Goal: Navigation & Orientation: Understand site structure

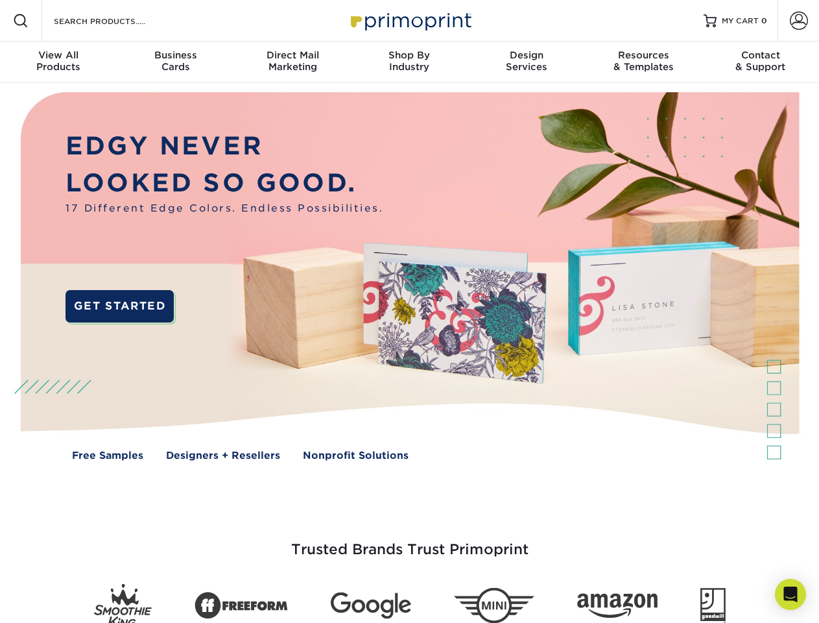
click at [409, 311] on img at bounding box center [409, 285] width 811 height 405
click at [21, 21] on span at bounding box center [21, 21] width 16 height 16
click at [798, 21] on span at bounding box center [799, 21] width 18 height 18
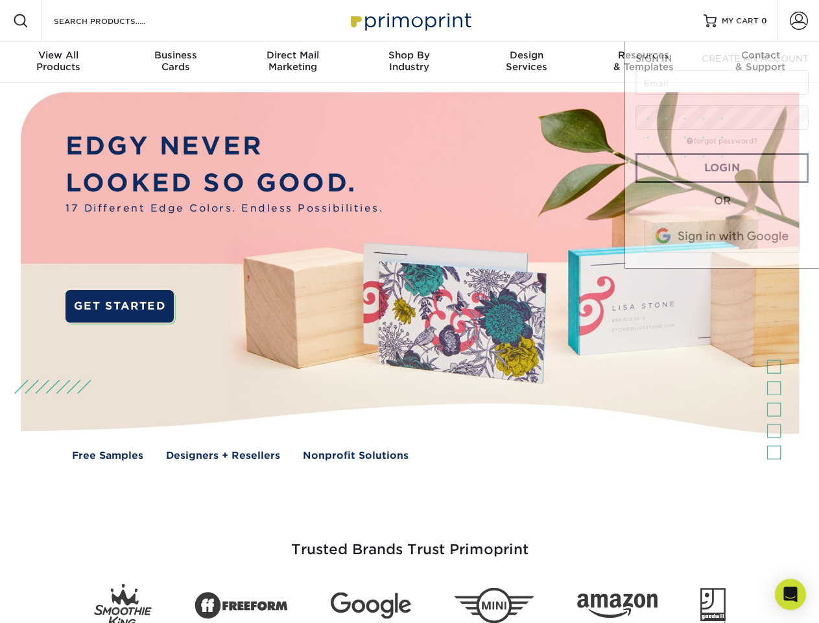
click at [58, 62] on div "View All Products" at bounding box center [58, 60] width 117 height 23
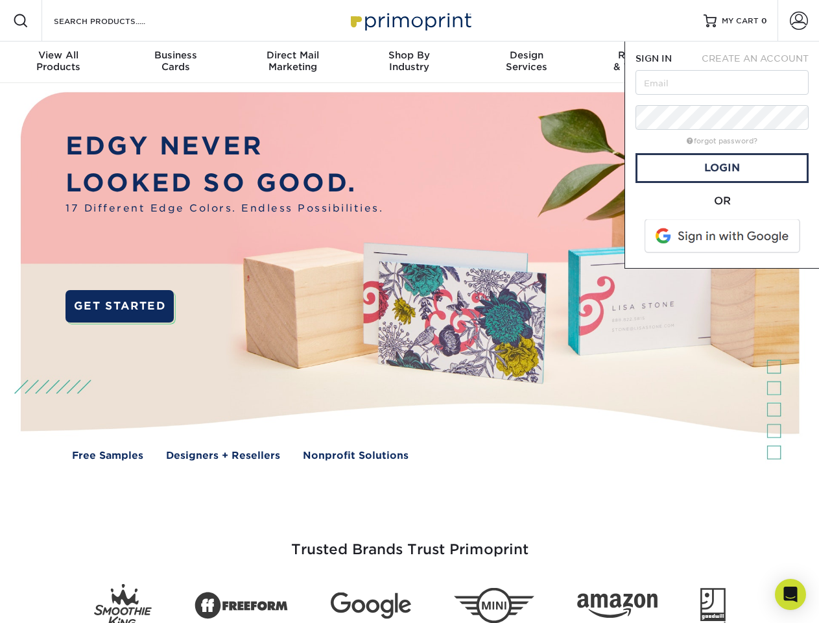
click at [175, 62] on div "Business Cards" at bounding box center [175, 60] width 117 height 23
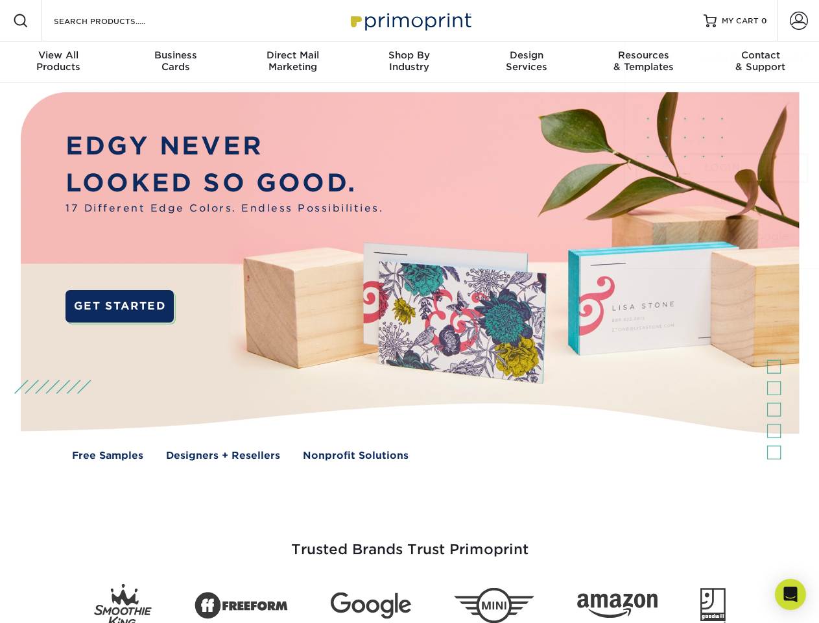
click at [293, 62] on div "Direct Mail Marketing" at bounding box center [292, 60] width 117 height 23
click at [409, 62] on div "Shop By Industry" at bounding box center [409, 60] width 117 height 23
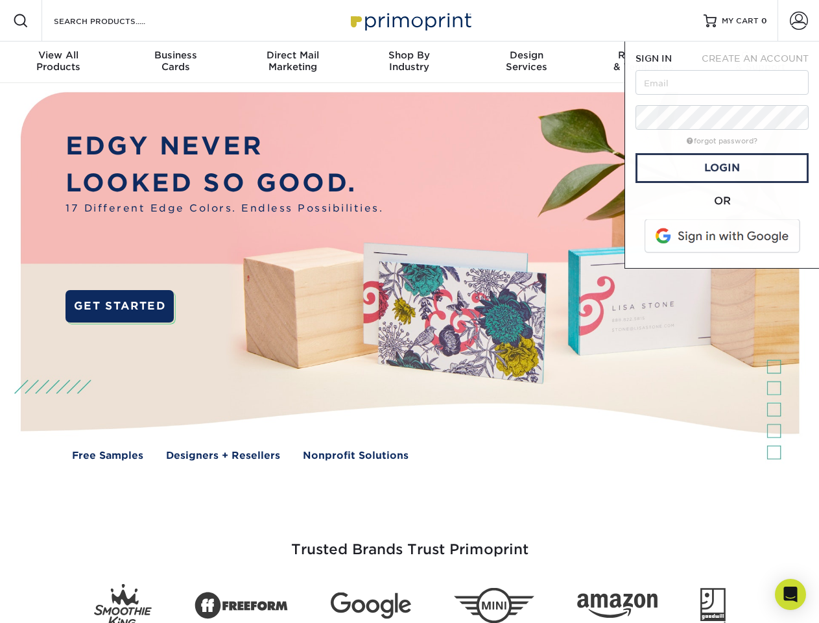
click at [527, 62] on div "Design Services" at bounding box center [526, 60] width 117 height 23
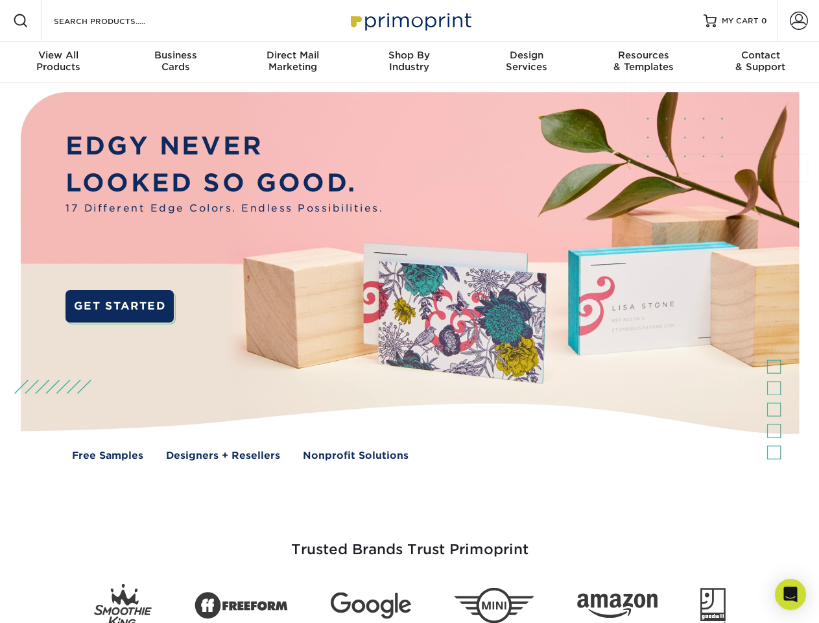
click at [643, 62] on span "SIGN IN" at bounding box center [654, 58] width 36 height 10
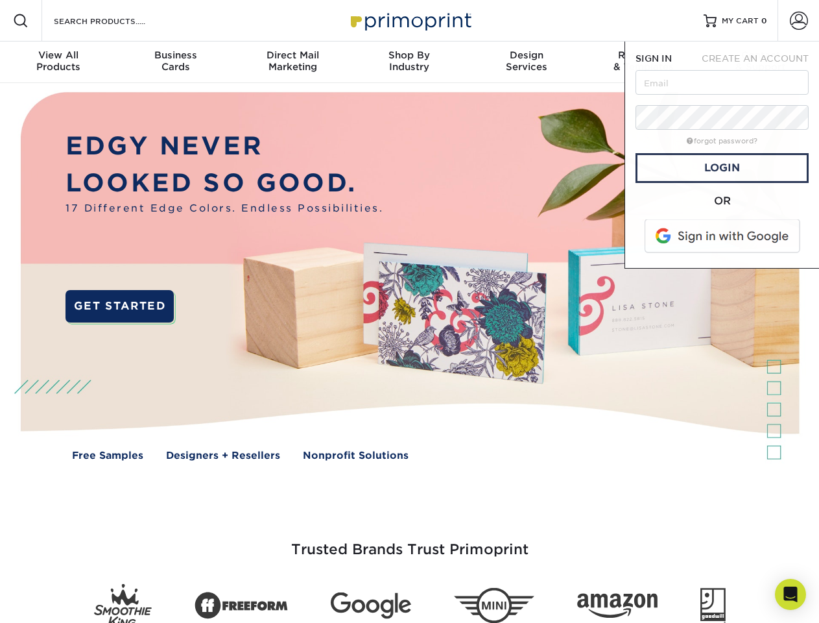
click at [761, 62] on div "Contact & Support" at bounding box center [760, 60] width 117 height 23
